Goal: Task Accomplishment & Management: Manage account settings

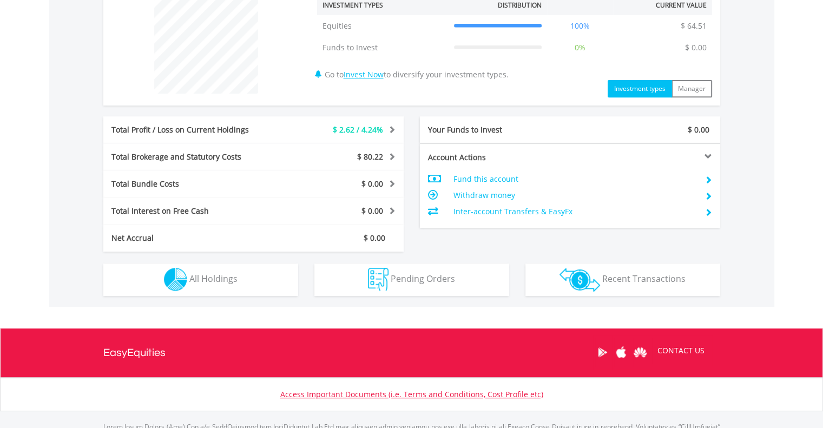
scroll to position [486, 0]
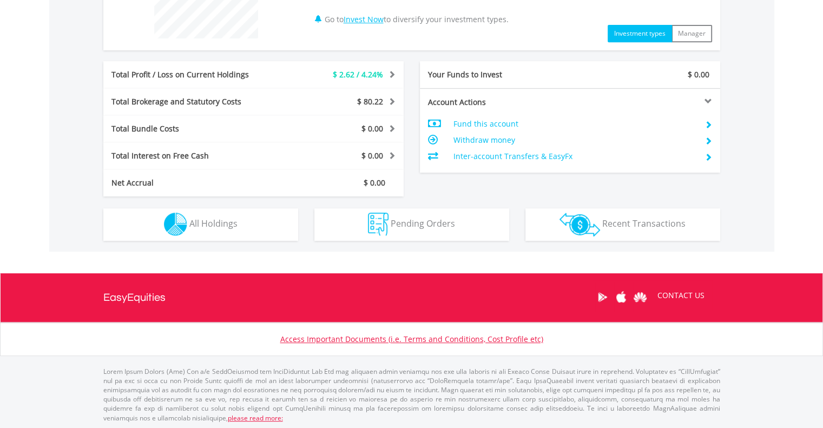
click at [373, 73] on span "$ 2.62 / 4.24%" at bounding box center [358, 74] width 50 height 10
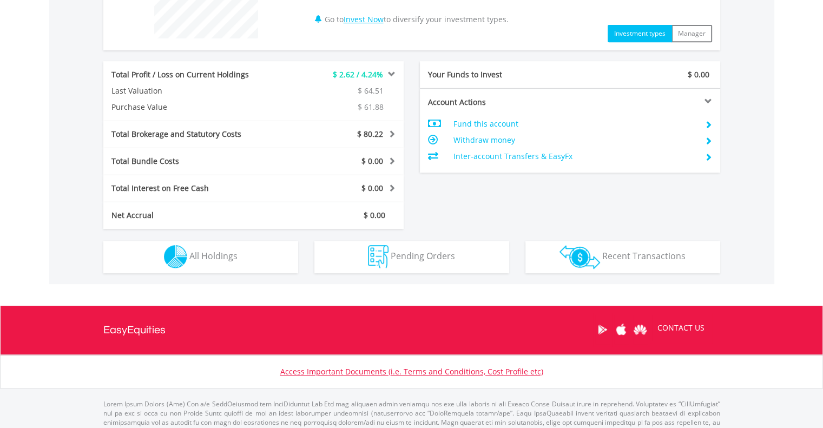
click at [376, 137] on span "$ 80.22" at bounding box center [370, 134] width 26 height 10
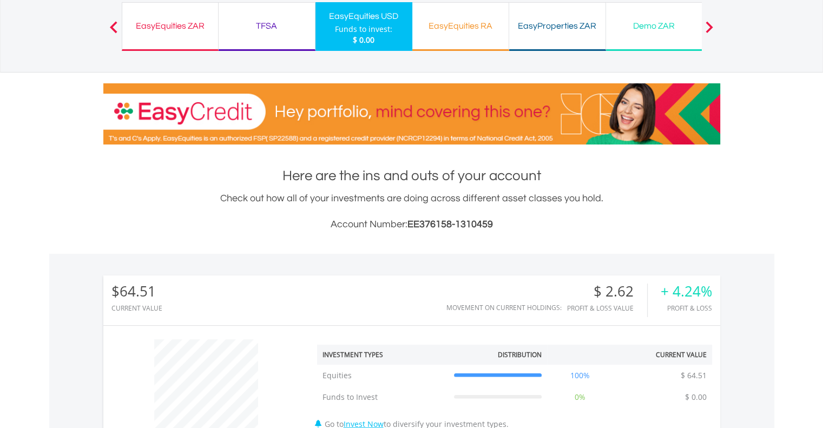
scroll to position [0, 0]
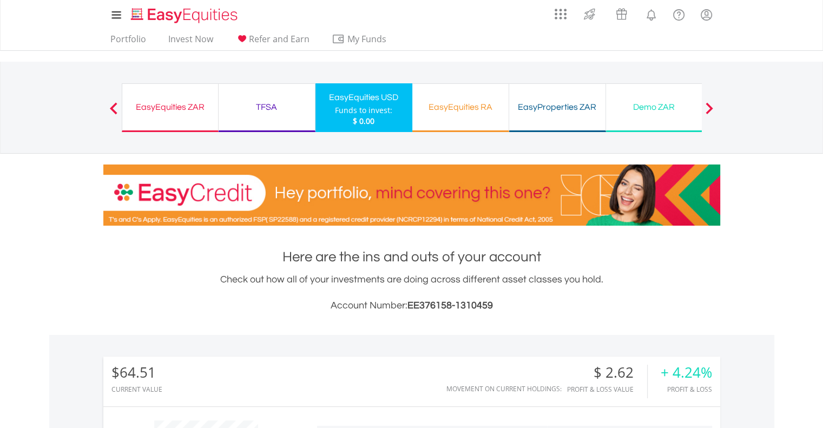
click at [181, 101] on div "EasyEquities ZAR" at bounding box center [170, 107] width 83 height 15
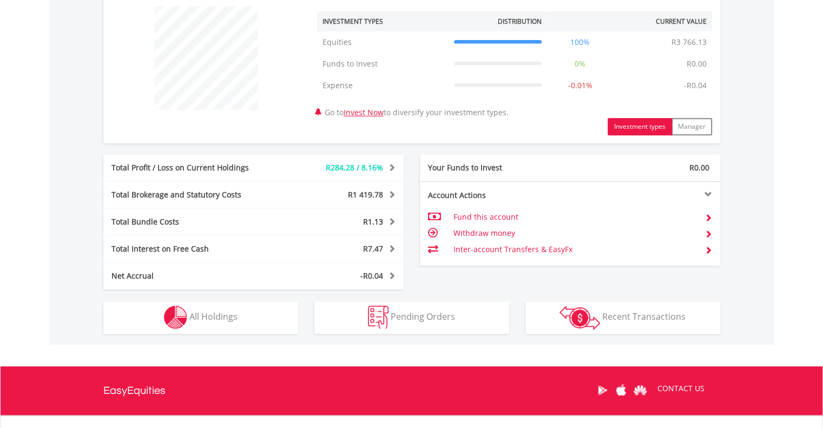
scroll to position [416, 0]
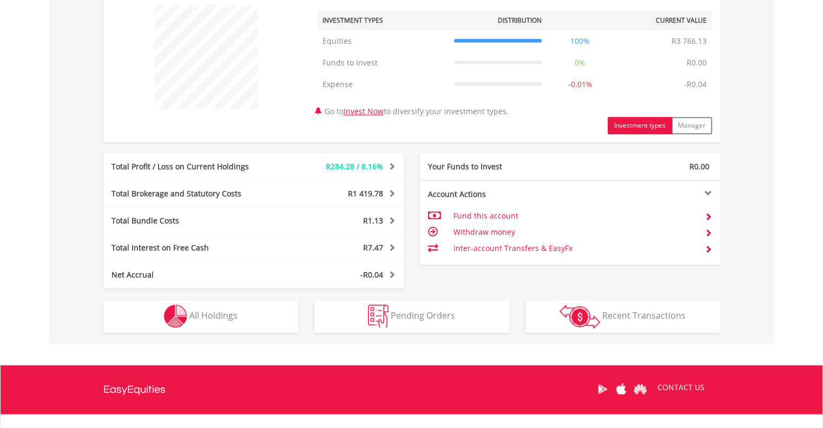
click at [291, 171] on div "Total Profit / Loss on Current Holdings R284.28 / 8.16% Last Valuation R3 766.1…" at bounding box center [253, 166] width 300 height 27
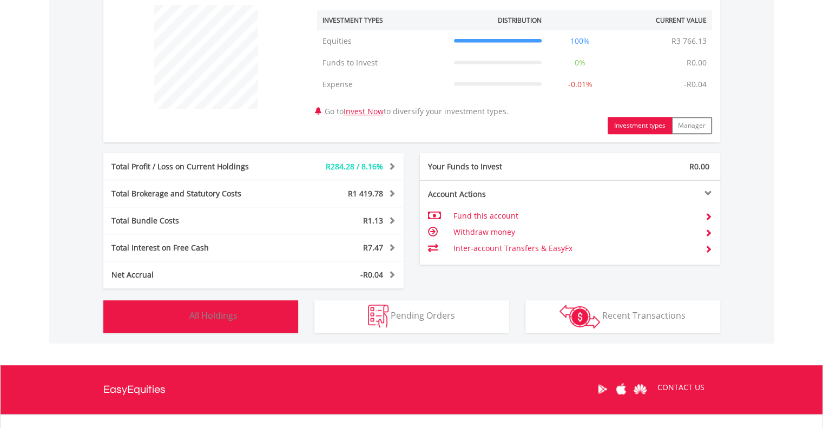
click at [204, 311] on span "All Holdings" at bounding box center [213, 316] width 48 height 12
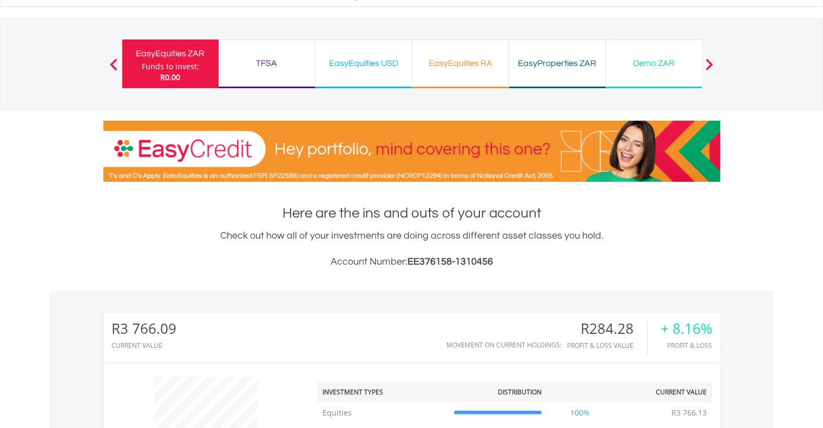
scroll to position [0, 0]
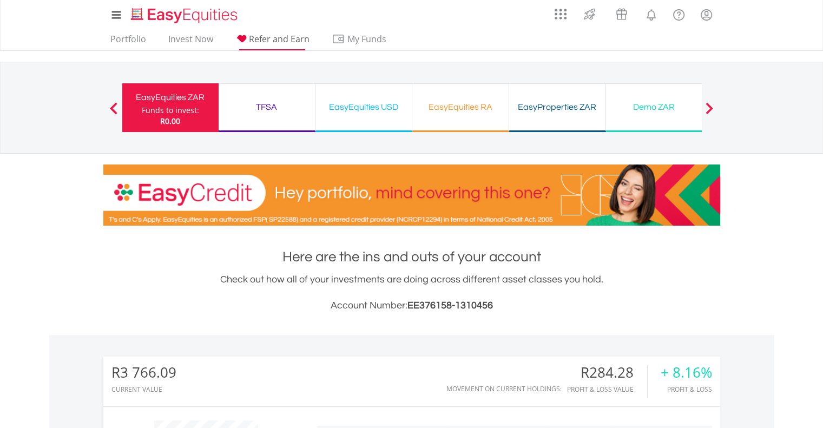
click at [265, 35] on span "Refer and Earn" at bounding box center [279, 39] width 61 height 12
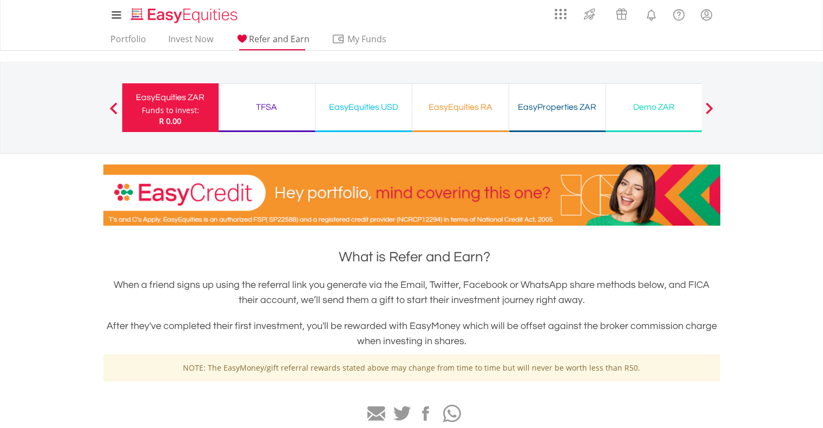
click at [286, 47] on link "Refer and Earn" at bounding box center [272, 42] width 83 height 17
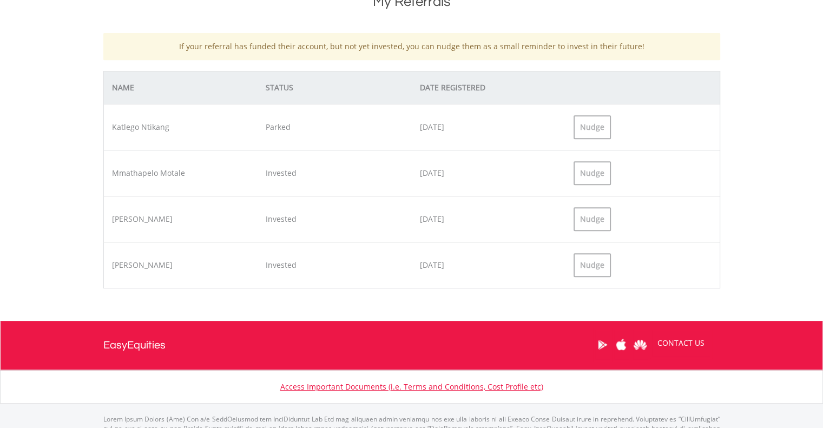
scroll to position [455, 0]
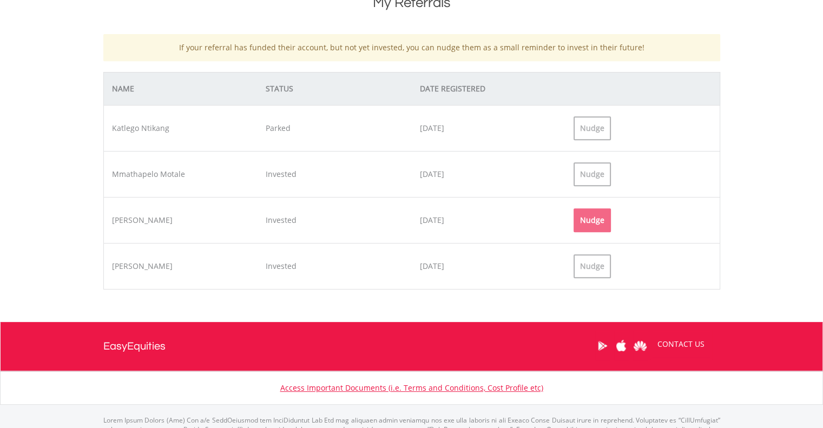
click at [585, 222] on div "Nudge" at bounding box center [592, 220] width 37 height 24
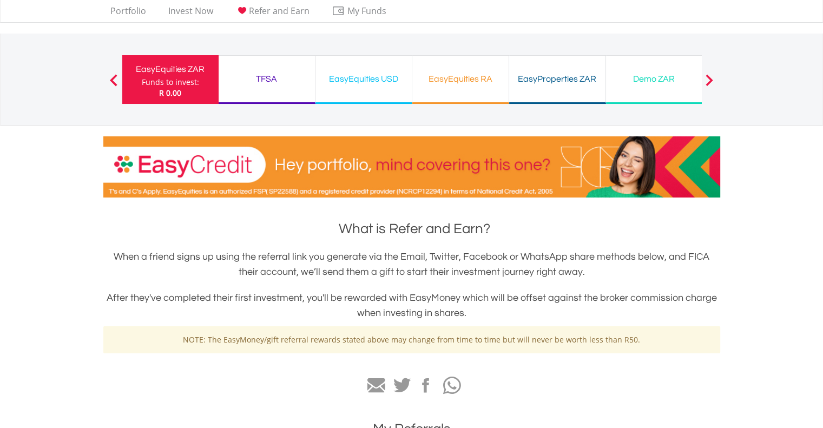
scroll to position [0, 0]
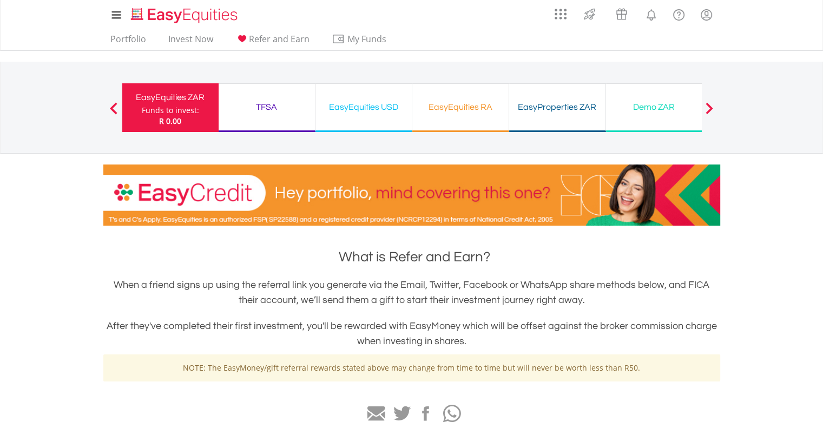
click at [229, 112] on div "TFSA" at bounding box center [266, 107] width 83 height 15
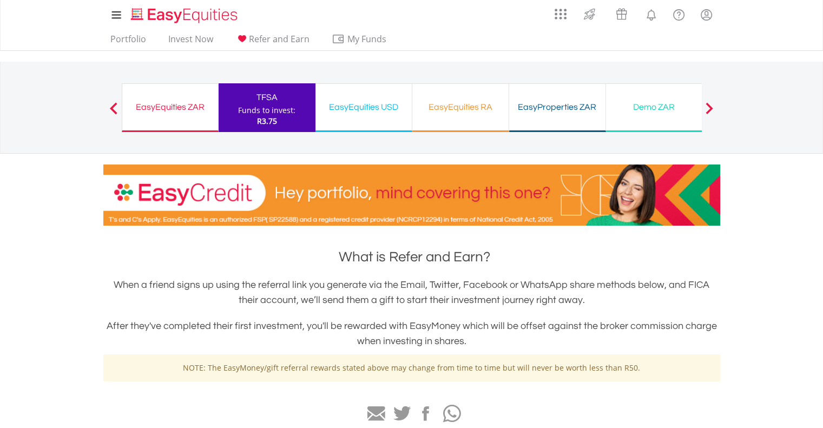
click at [247, 118] on div "R3.75" at bounding box center [266, 121] width 57 height 11
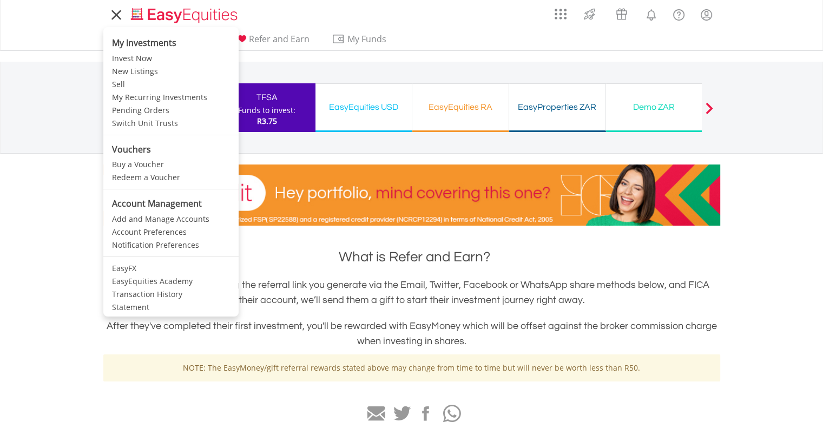
click at [119, 12] on icon at bounding box center [116, 15] width 8 height 8
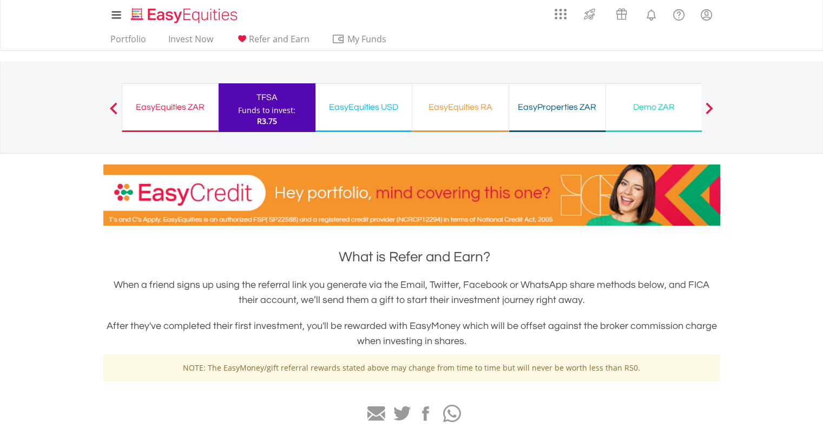
click at [192, 97] on div "EasyEquities ZAR Funds to invest: R3.75" at bounding box center [170, 107] width 97 height 49
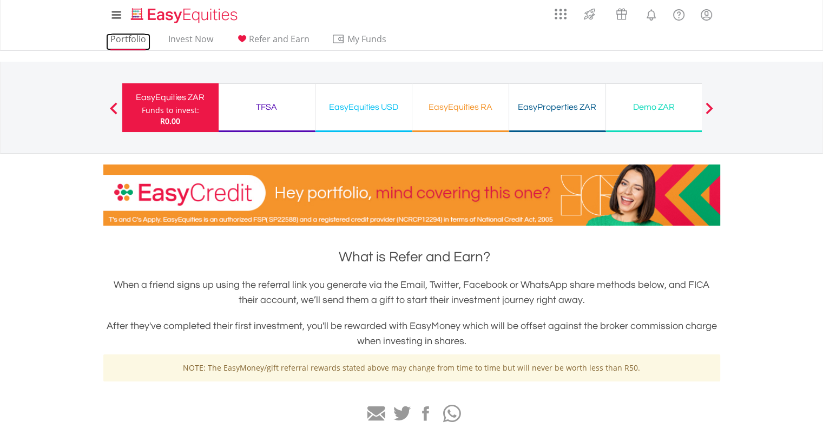
click at [133, 41] on link "Portfolio" at bounding box center [128, 42] width 44 height 17
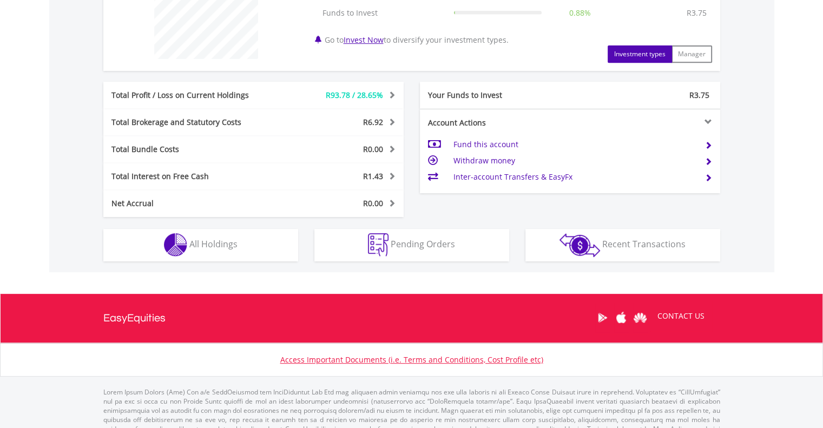
scroll to position [474, 0]
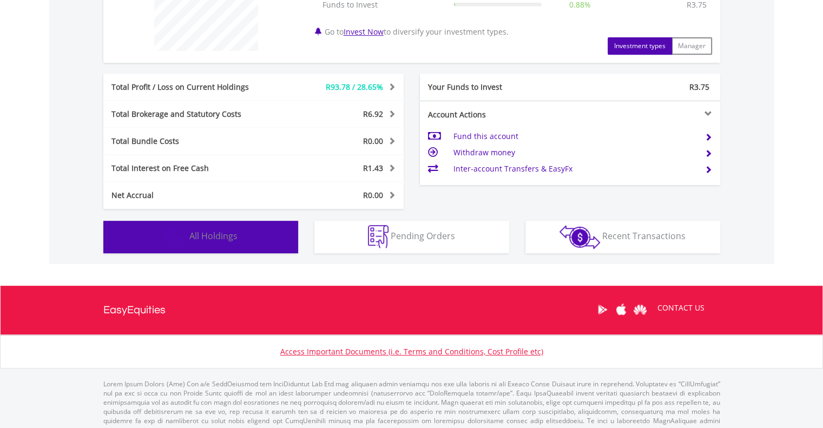
click at [223, 230] on span "All Holdings" at bounding box center [213, 236] width 48 height 12
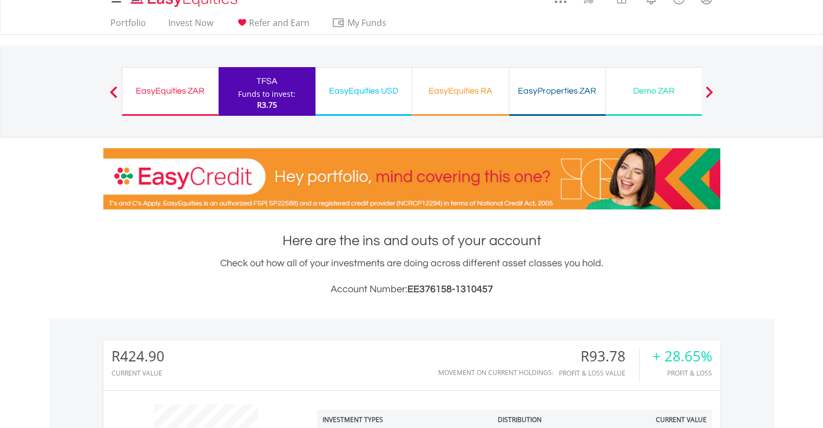
scroll to position [0, 0]
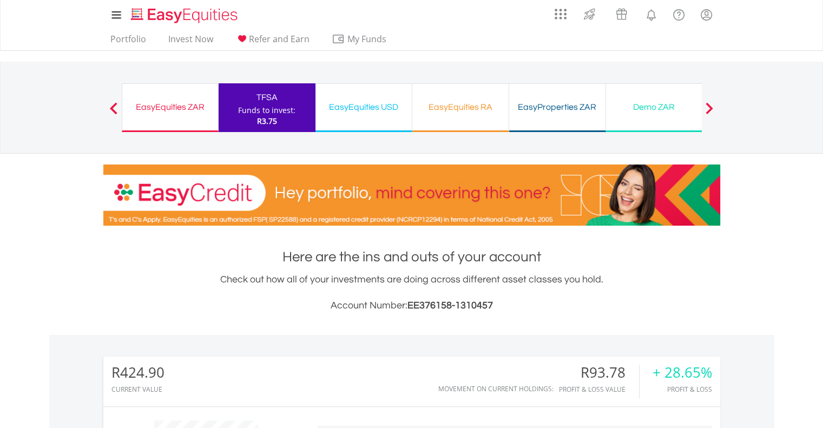
click at [371, 101] on div "EasyEquities USD" at bounding box center [363, 107] width 83 height 15
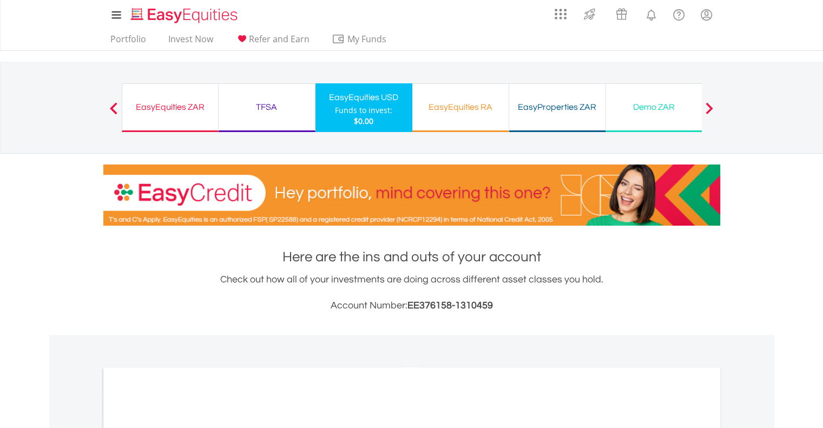
click at [452, 110] on div "EasyEquities RA" at bounding box center [460, 107] width 83 height 15
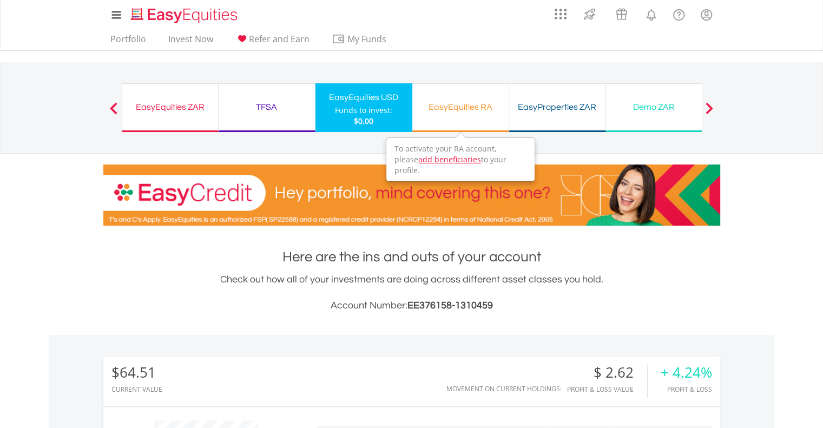
scroll to position [104, 206]
click at [463, 119] on div "EasyEquities RA Funds to invest: $0.00" at bounding box center [460, 107] width 97 height 49
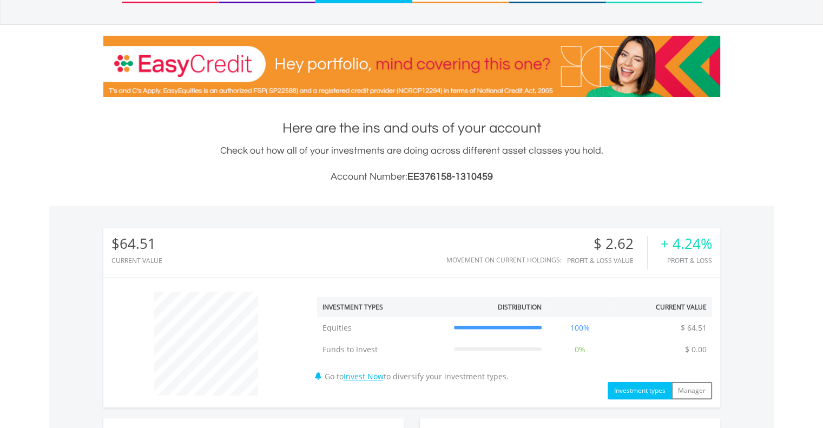
scroll to position [0, 0]
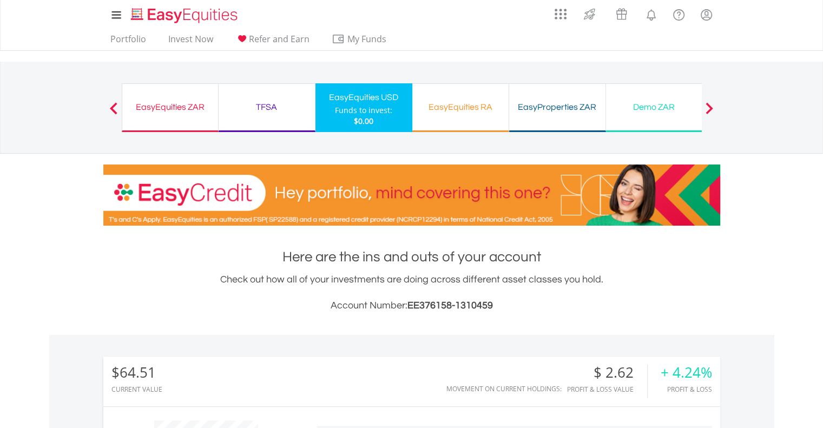
click at [445, 107] on div "EasyEquities RA" at bounding box center [460, 107] width 83 height 15
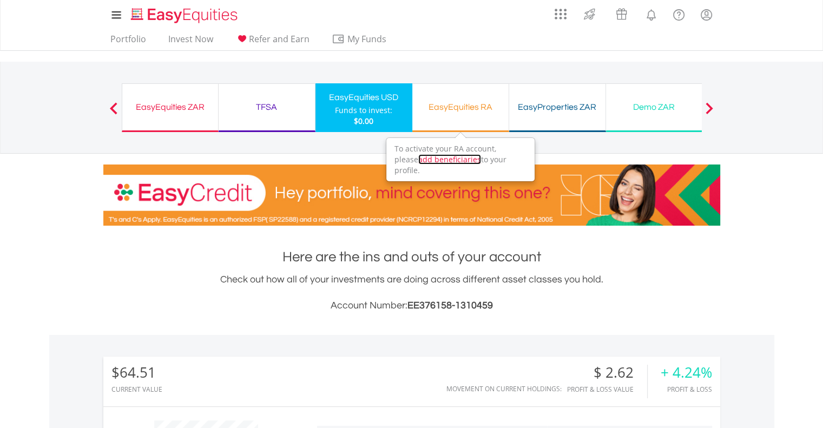
click at [438, 158] on link "add beneficiaries" at bounding box center [449, 159] width 63 height 10
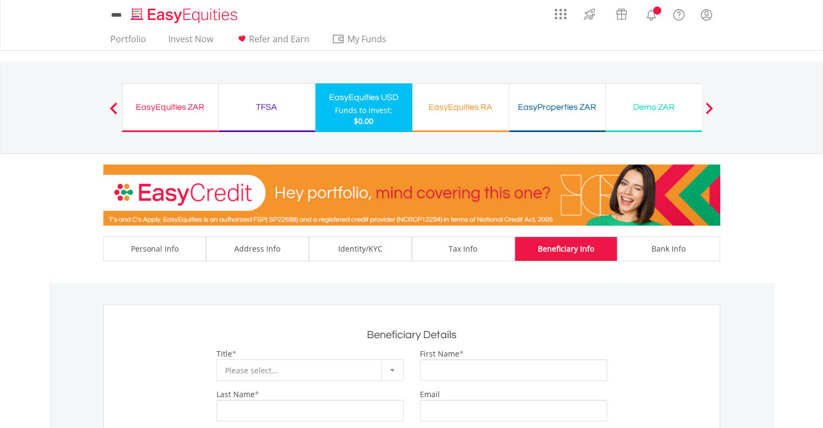
click at [438, 158] on div at bounding box center [411, 190] width 633 height 72
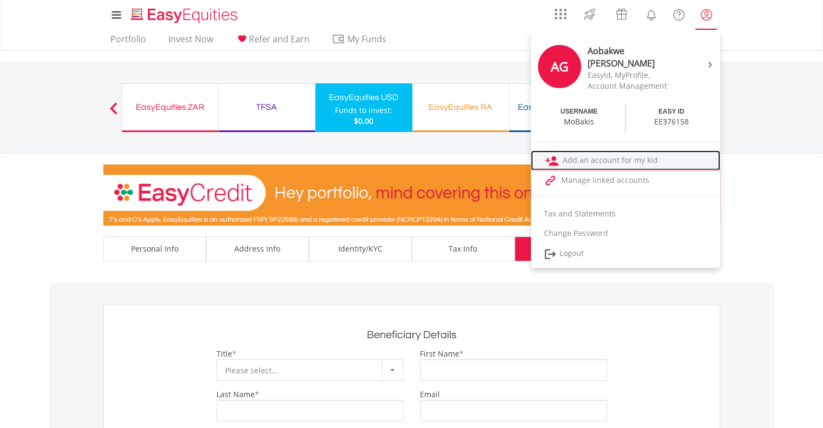
click at [650, 160] on link "Add an account for my kid" at bounding box center [625, 160] width 189 height 20
